Goal: Task Accomplishment & Management: Manage account settings

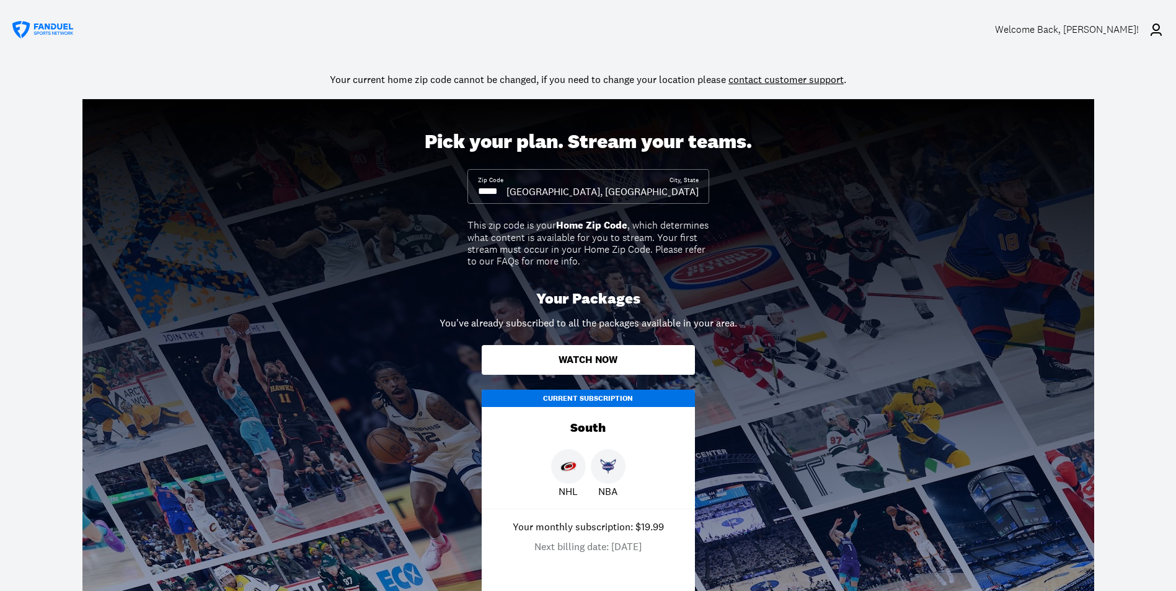
click at [1159, 29] on icon at bounding box center [1155, 29] width 15 height 15
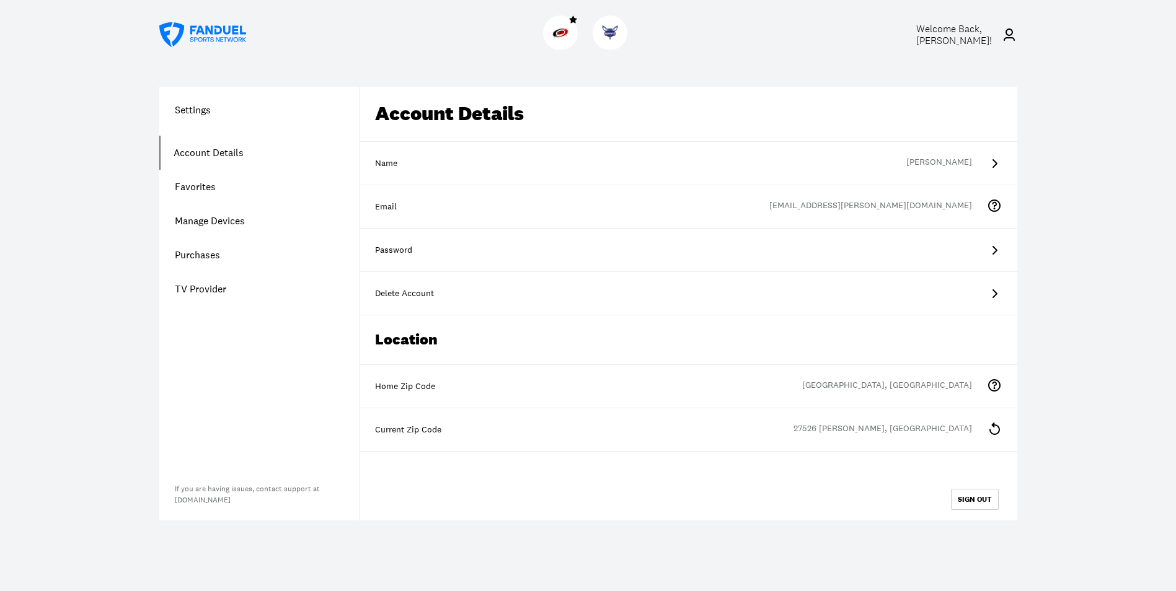
click at [206, 150] on link "Account Details" at bounding box center [259, 153] width 200 height 34
click at [192, 256] on link "Purchases" at bounding box center [259, 255] width 200 height 34
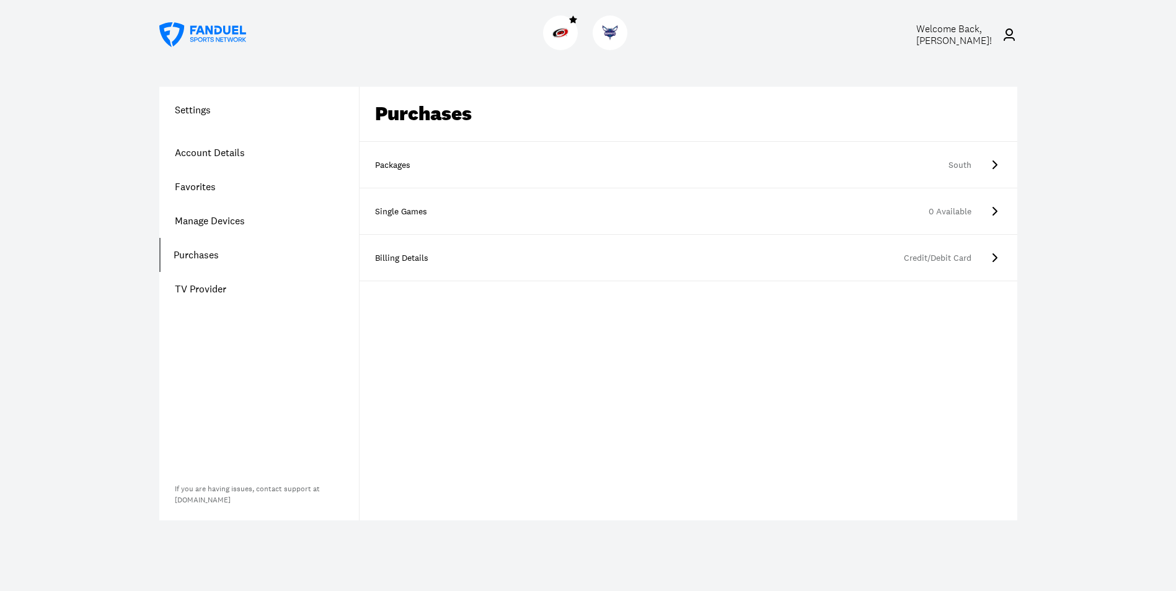
click at [198, 107] on h1 "Settings" at bounding box center [259, 109] width 200 height 15
click at [193, 108] on h1 "Settings" at bounding box center [259, 109] width 200 height 15
click at [189, 109] on h1 "Settings" at bounding box center [259, 109] width 200 height 15
click at [182, 148] on link "Account Details" at bounding box center [259, 153] width 200 height 34
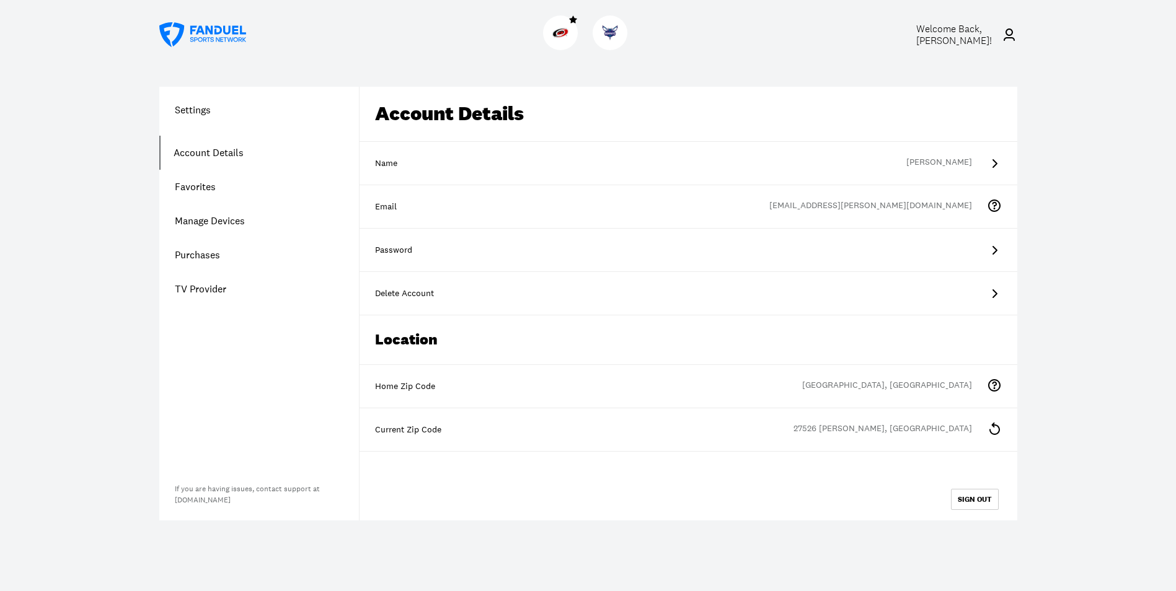
click at [999, 426] on icon at bounding box center [994, 428] width 15 height 15
click at [187, 286] on link "TV Provider" at bounding box center [259, 289] width 200 height 34
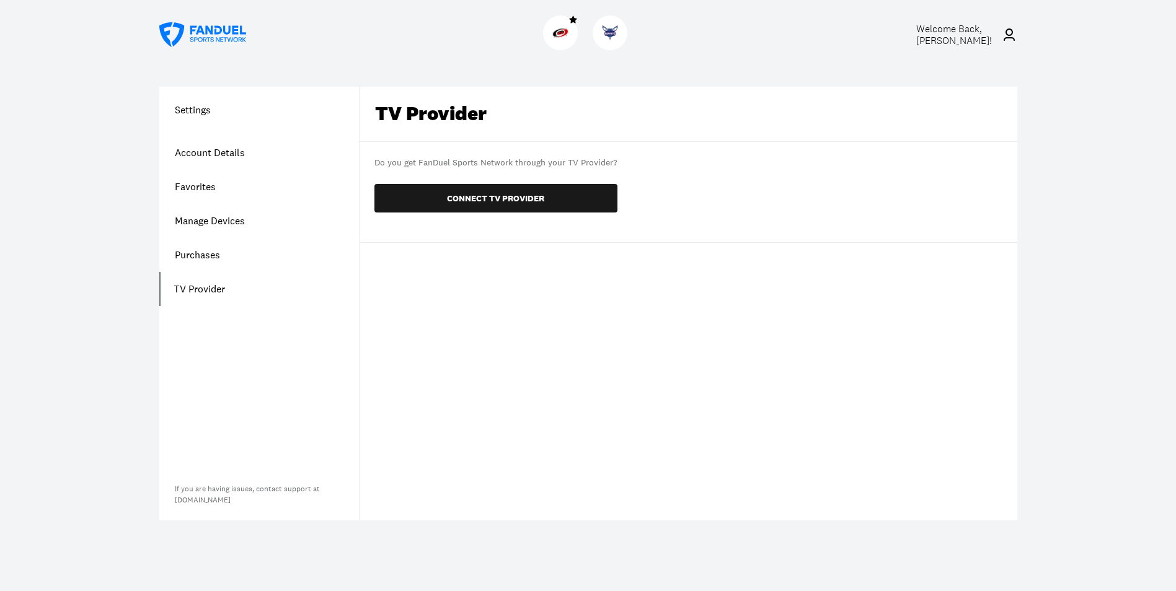
click at [974, 29] on span "Welcome Back, [PERSON_NAME] !" at bounding box center [954, 34] width 76 height 25
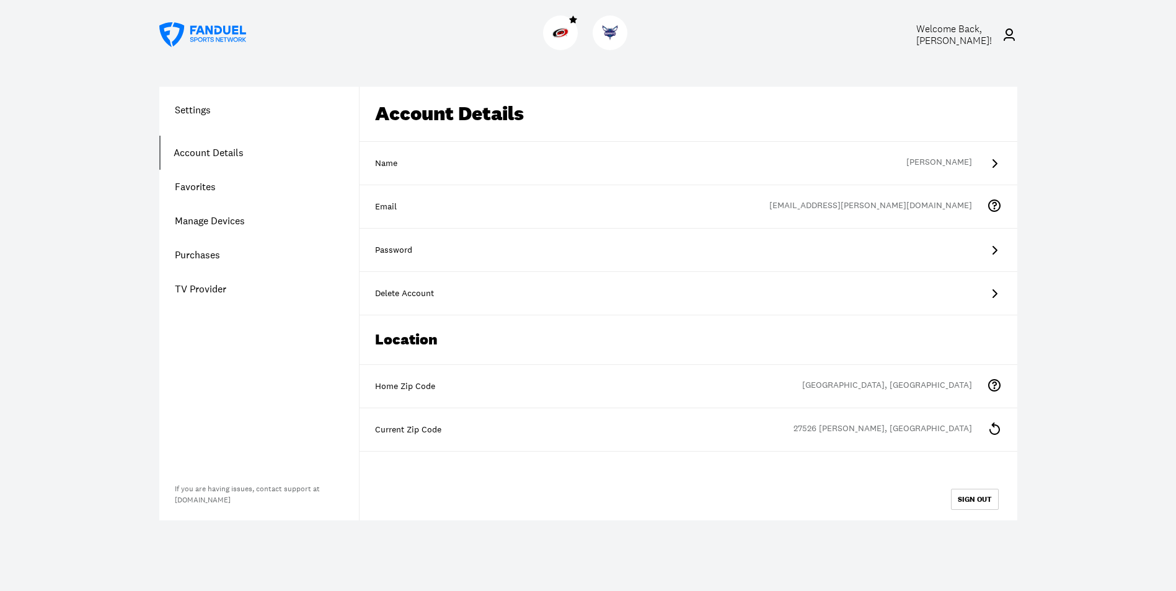
click at [1013, 38] on icon at bounding box center [1008, 35] width 11 height 12
click at [198, 32] on icon at bounding box center [202, 34] width 87 height 25
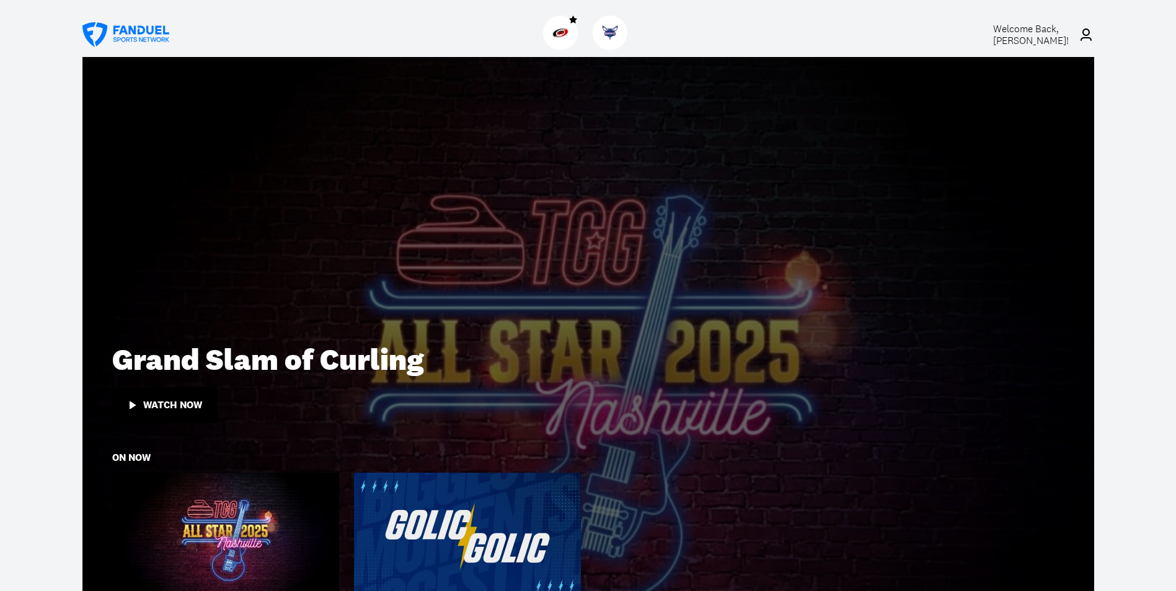
click at [1039, 32] on span "Welcome Back, [PERSON_NAME] !" at bounding box center [1031, 34] width 76 height 25
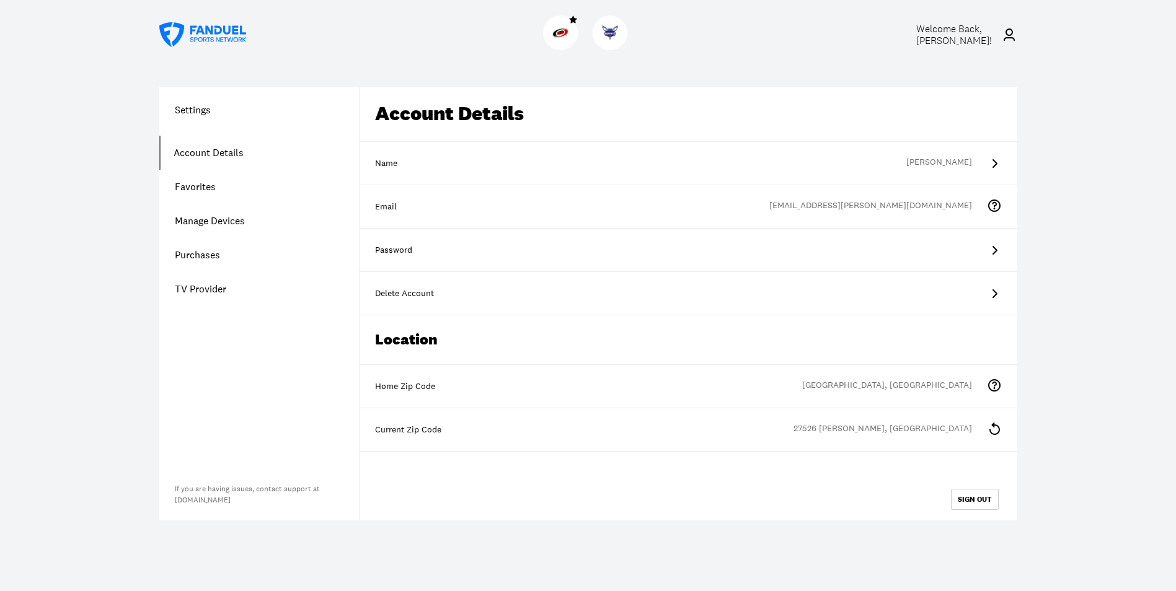
click at [200, 258] on link "Purchases" at bounding box center [259, 255] width 200 height 34
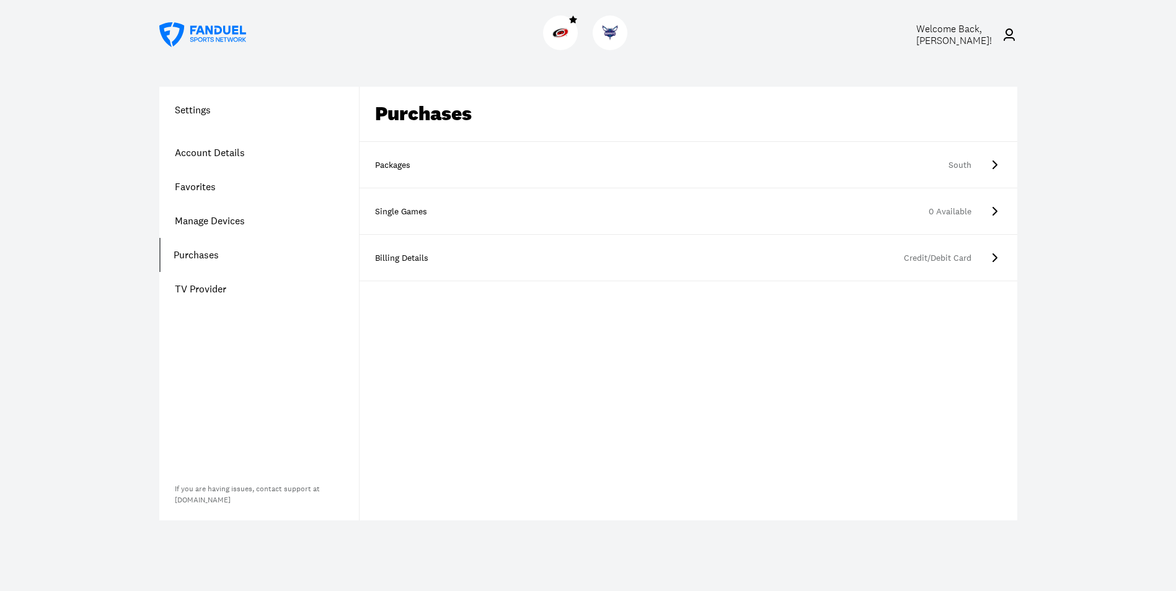
click at [460, 162] on div "South" at bounding box center [711, 165] width 519 height 12
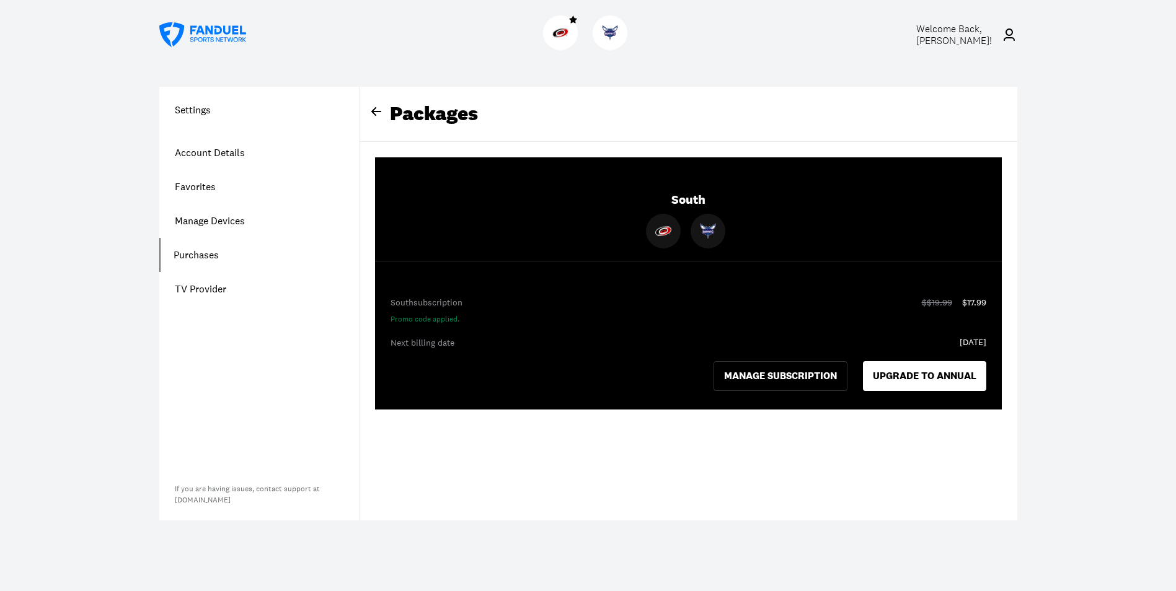
click at [405, 108] on div "Packages" at bounding box center [687, 114] width 657 height 55
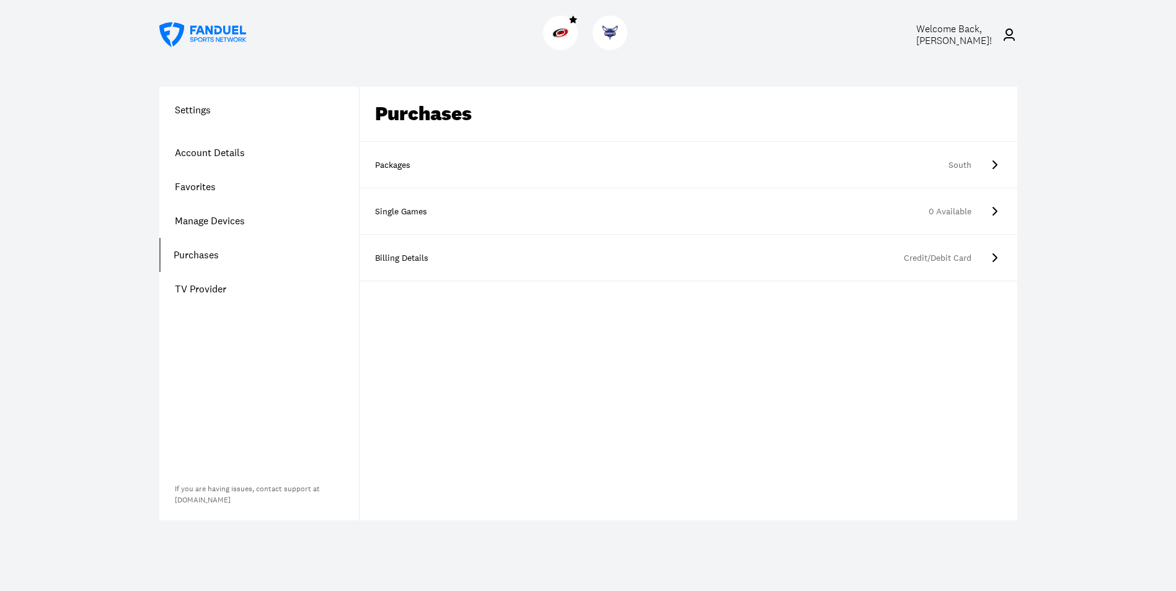
click at [995, 257] on icon at bounding box center [994, 257] width 5 height 9
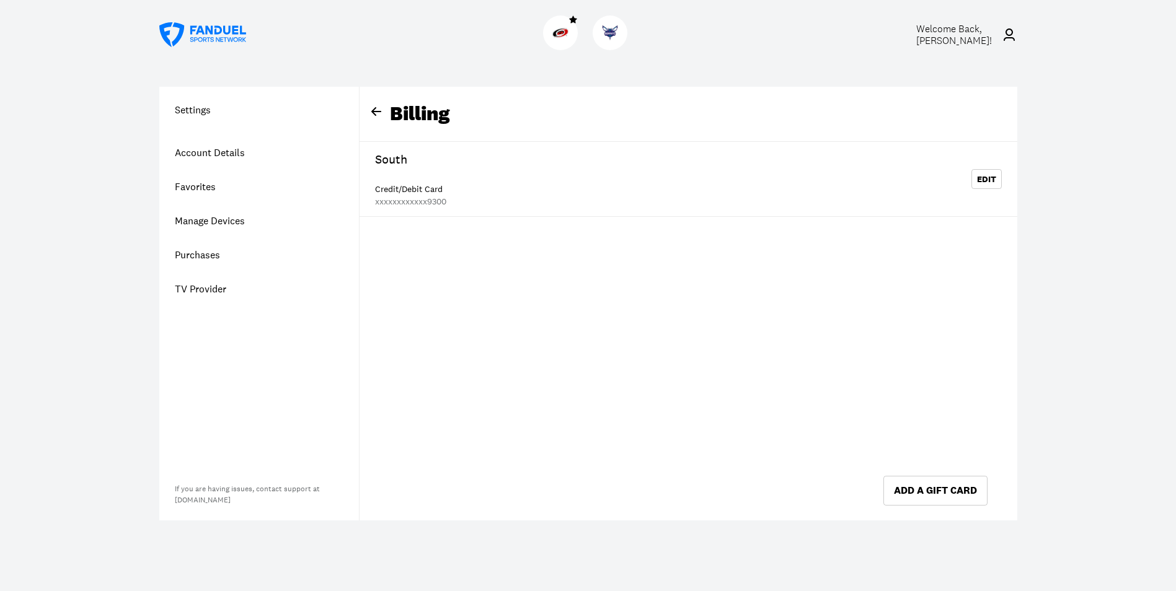
click at [408, 110] on div "Billing" at bounding box center [687, 114] width 657 height 55
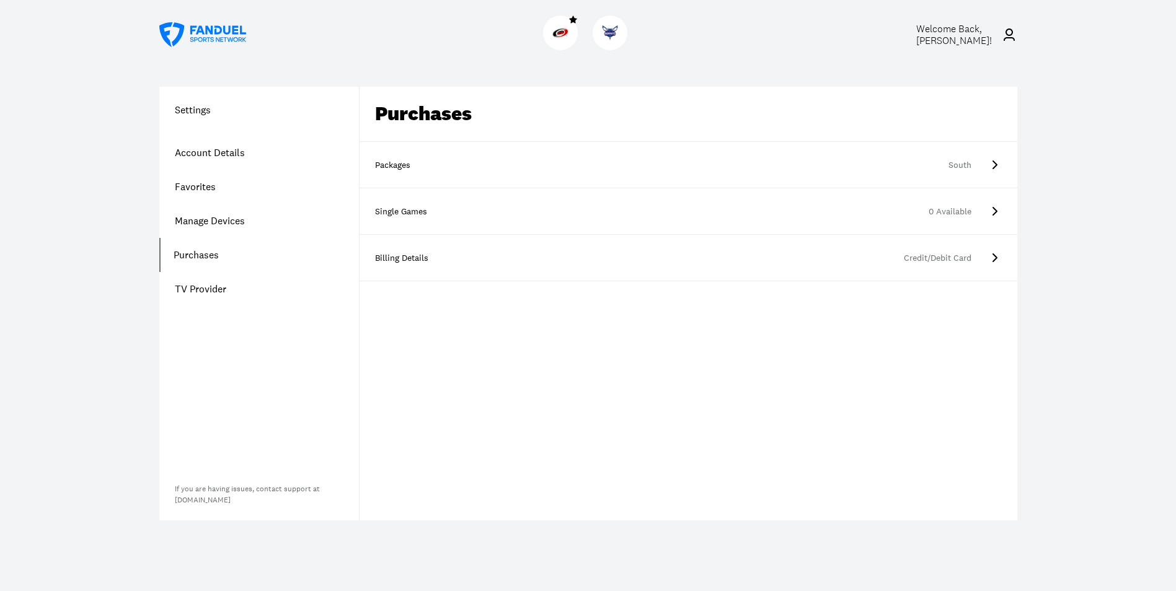
click at [977, 34] on span "Welcome Back, [PERSON_NAME] !" at bounding box center [954, 34] width 76 height 25
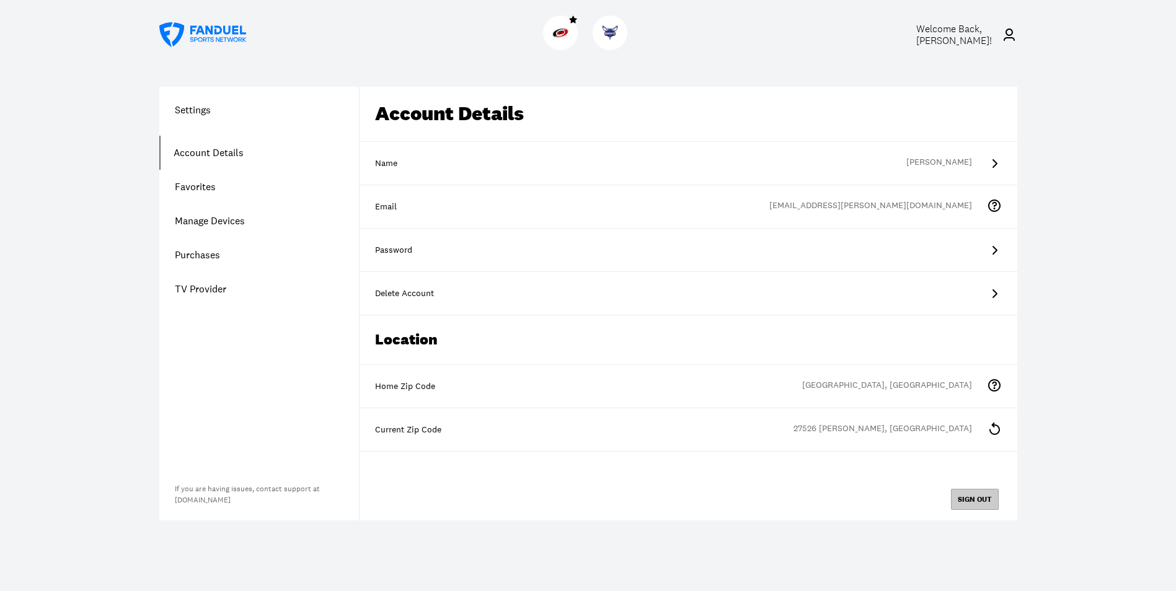
click at [973, 499] on button "SIGN OUT" at bounding box center [975, 499] width 48 height 21
